Goal: Transaction & Acquisition: Purchase product/service

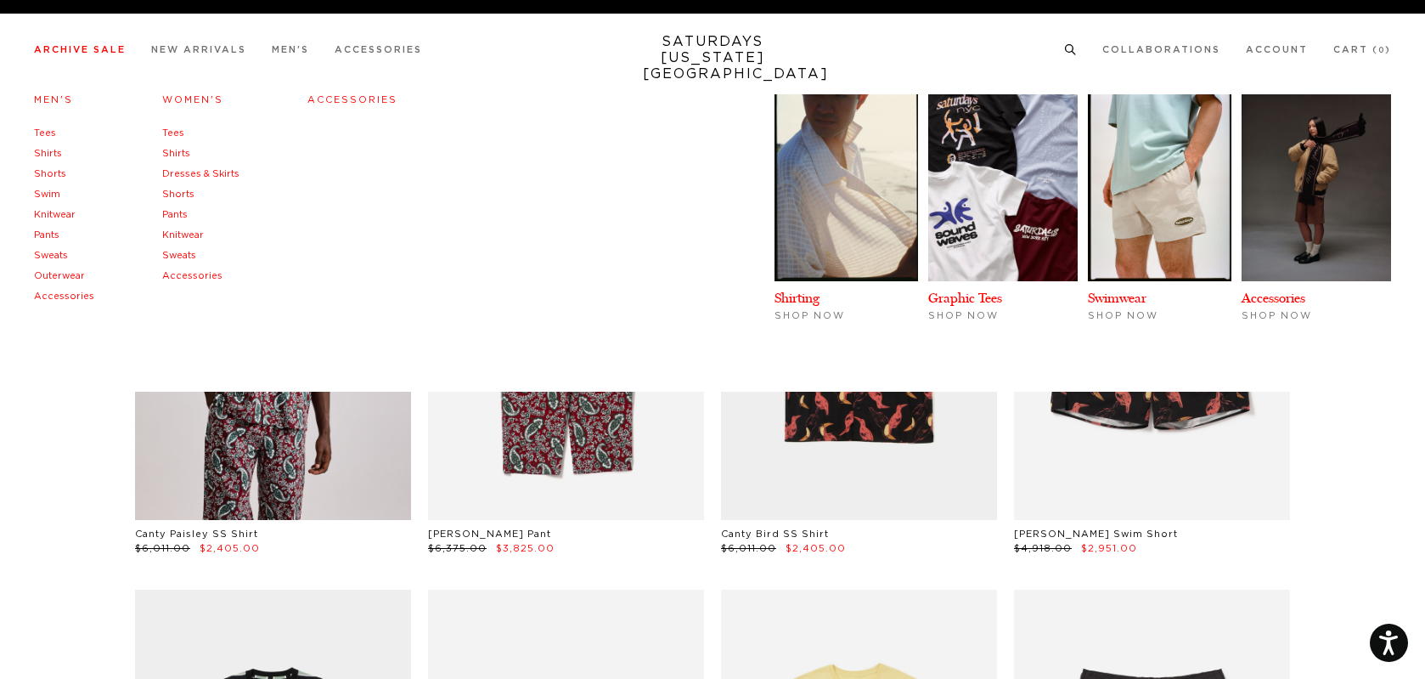
click at [53, 98] on link "Men's" at bounding box center [53, 99] width 39 height 9
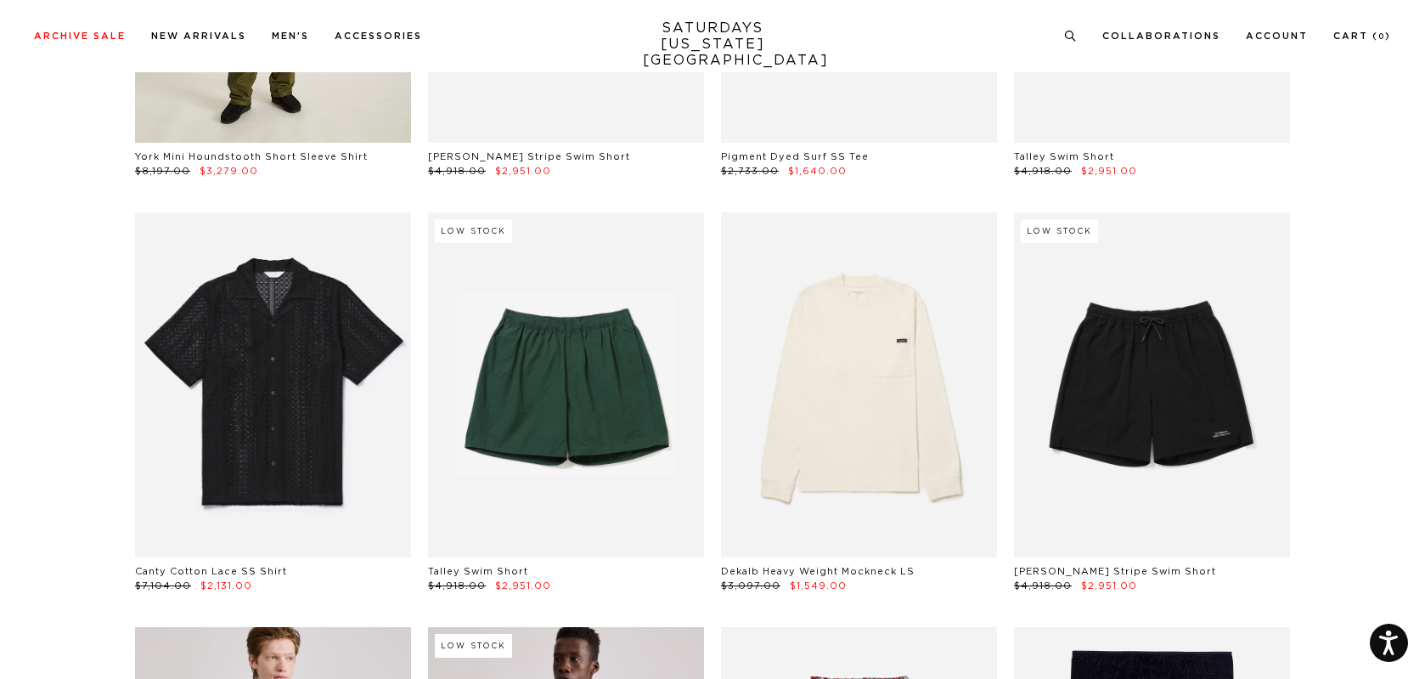
scroll to position [1769, 10]
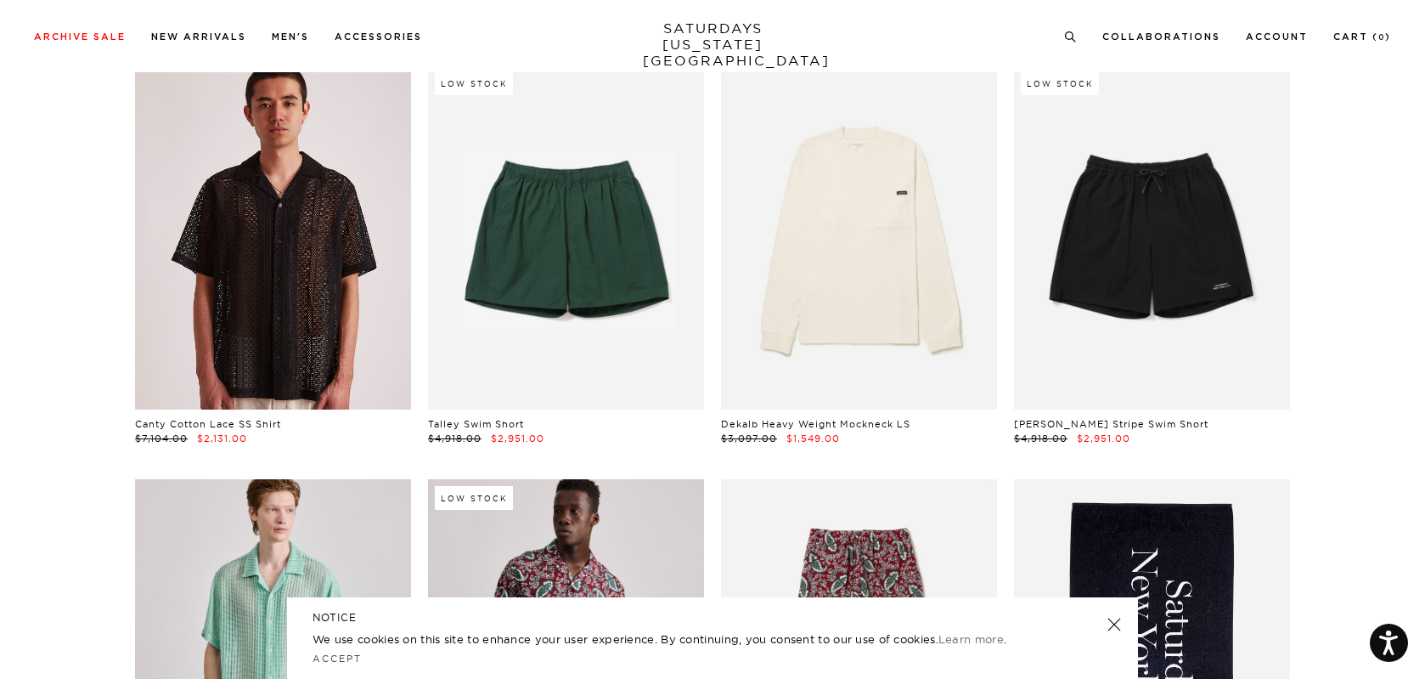
click at [295, 251] on link at bounding box center [273, 237] width 276 height 345
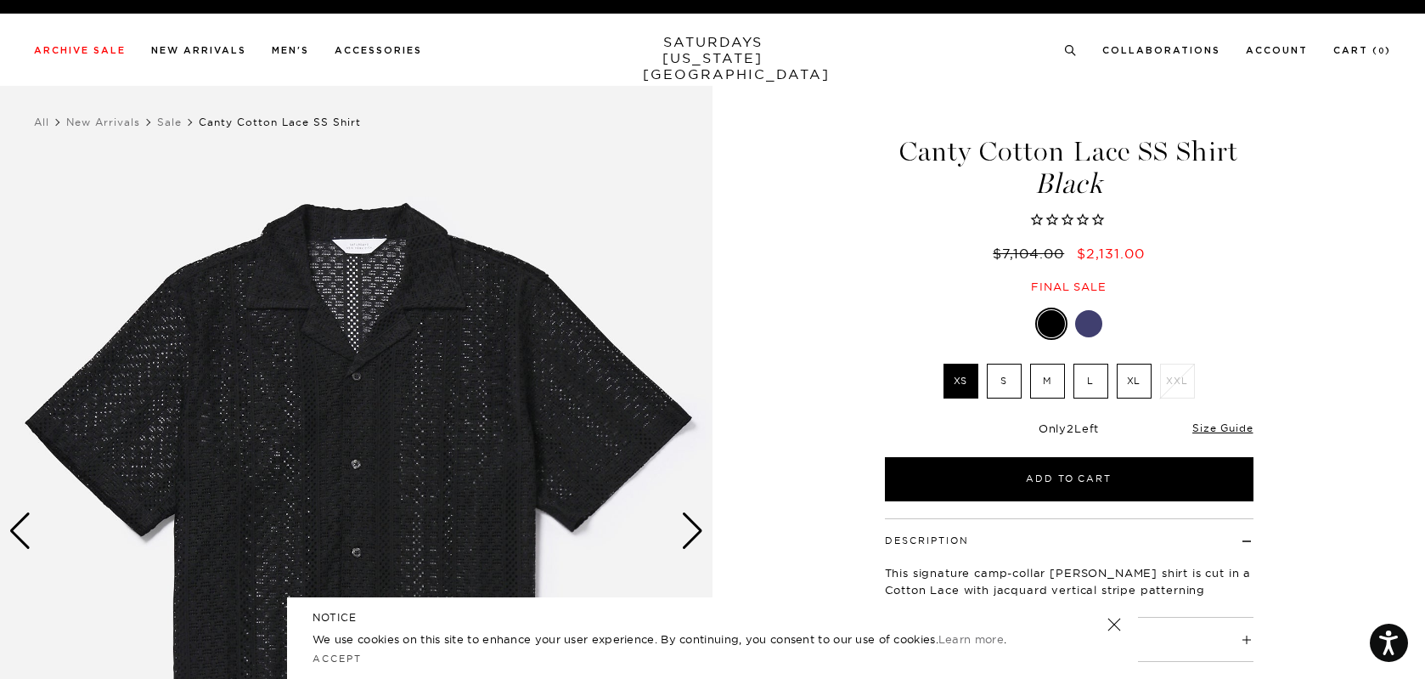
click at [1085, 325] on div at bounding box center [1088, 323] width 27 height 27
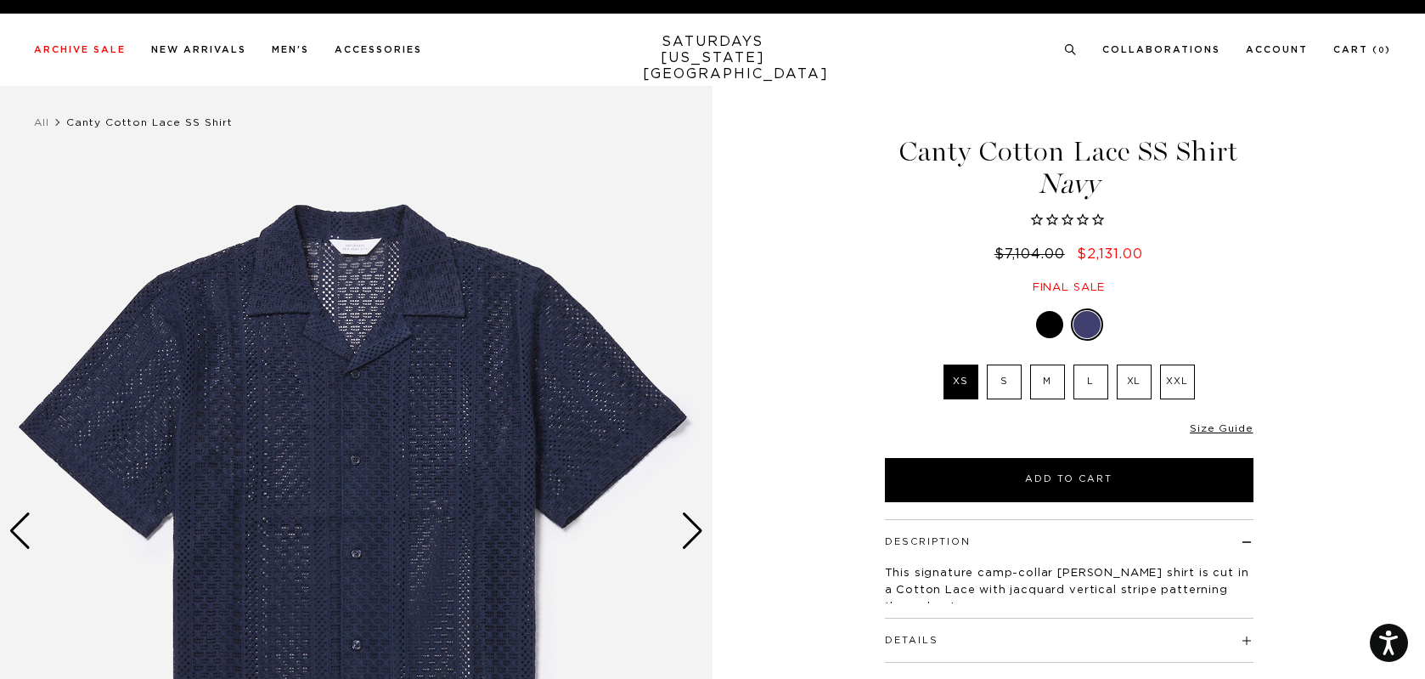
click at [1091, 383] on label "L" at bounding box center [1091, 381] width 35 height 35
click at [0, 0] on input "L" at bounding box center [0, 0] width 0 height 0
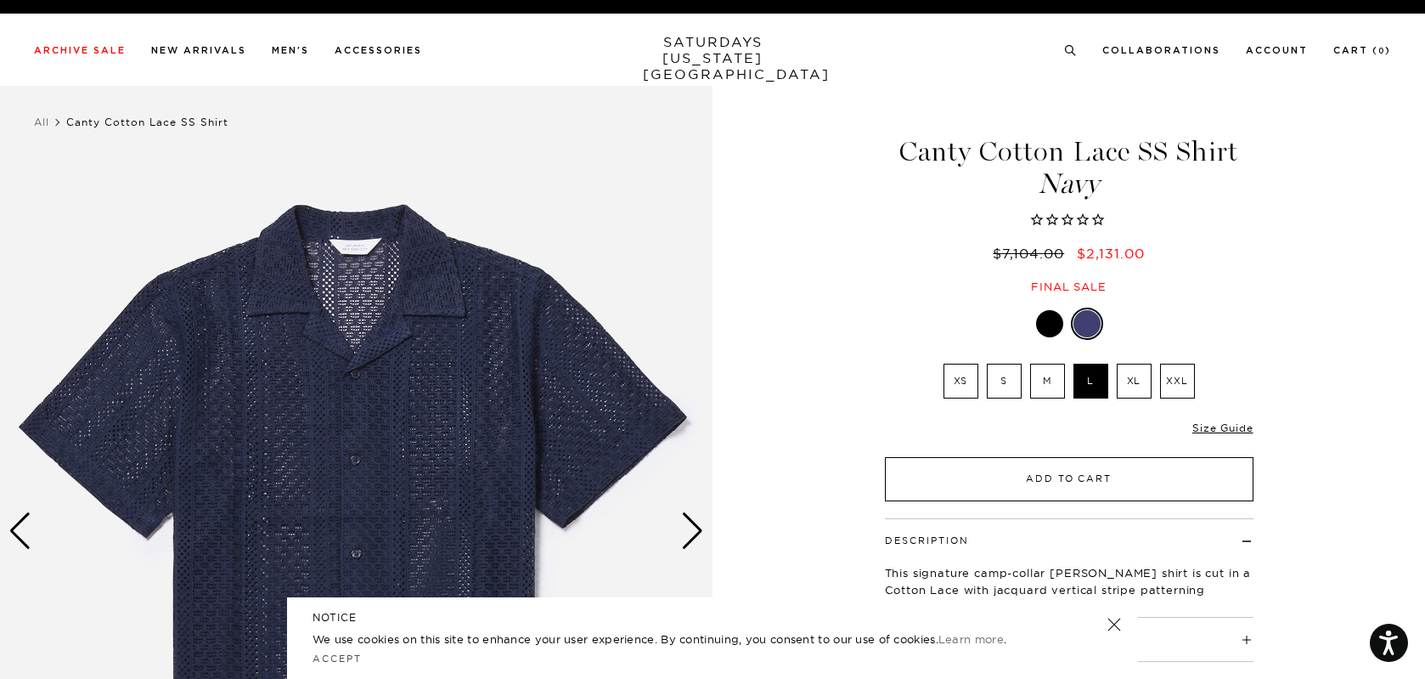
click at [1106, 476] on button "Add to Cart" at bounding box center [1069, 479] width 369 height 44
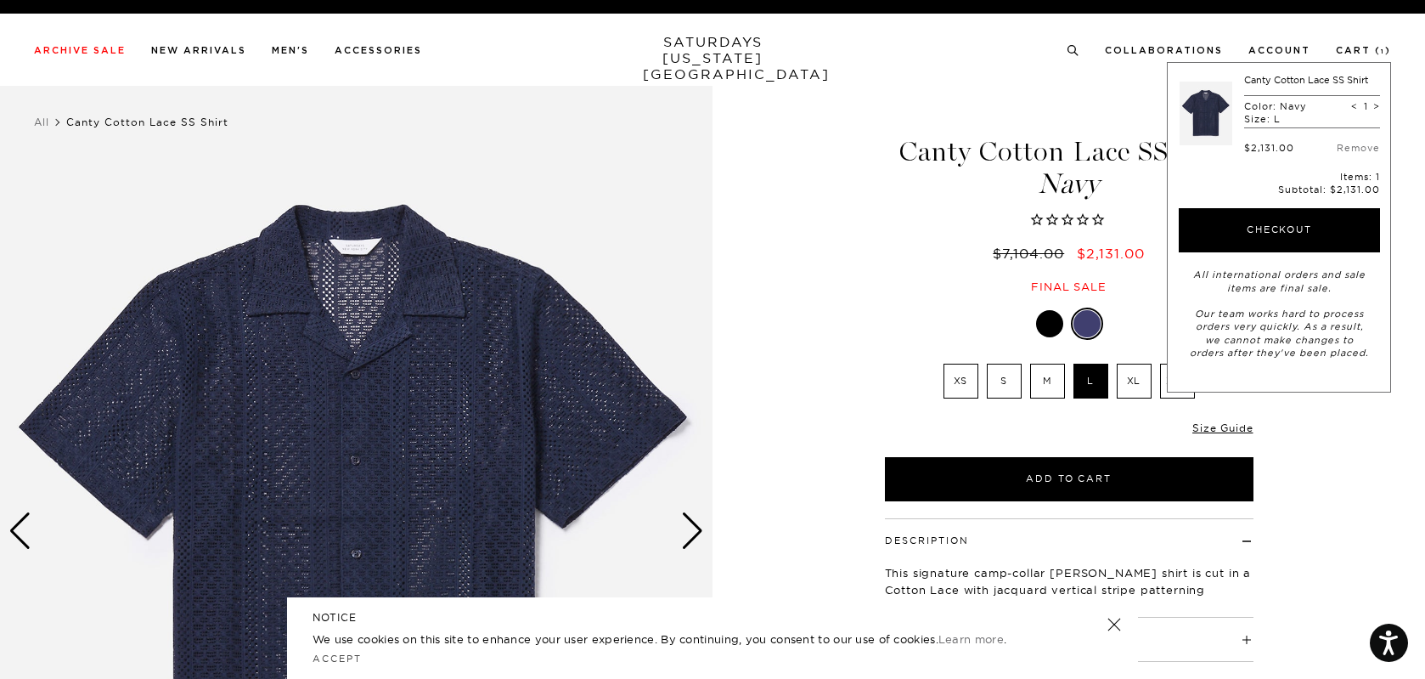
scroll to position [0, 1]
click at [858, 328] on div "Navy XS S M L XL XXL XS S M L XL" at bounding box center [1069, 404] width 425 height 194
